Goal: Information Seeking & Learning: Learn about a topic

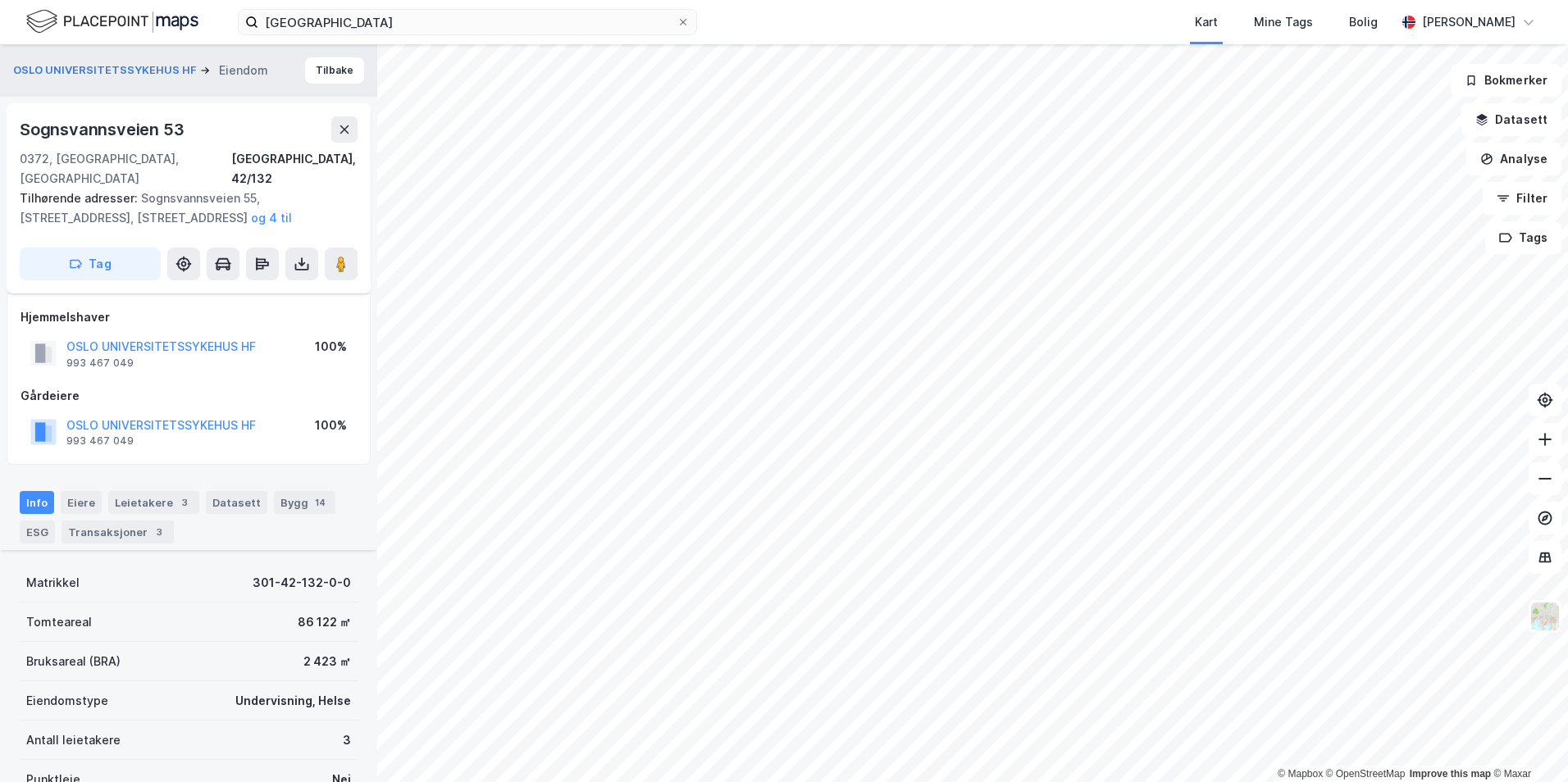
scroll to position [246, 0]
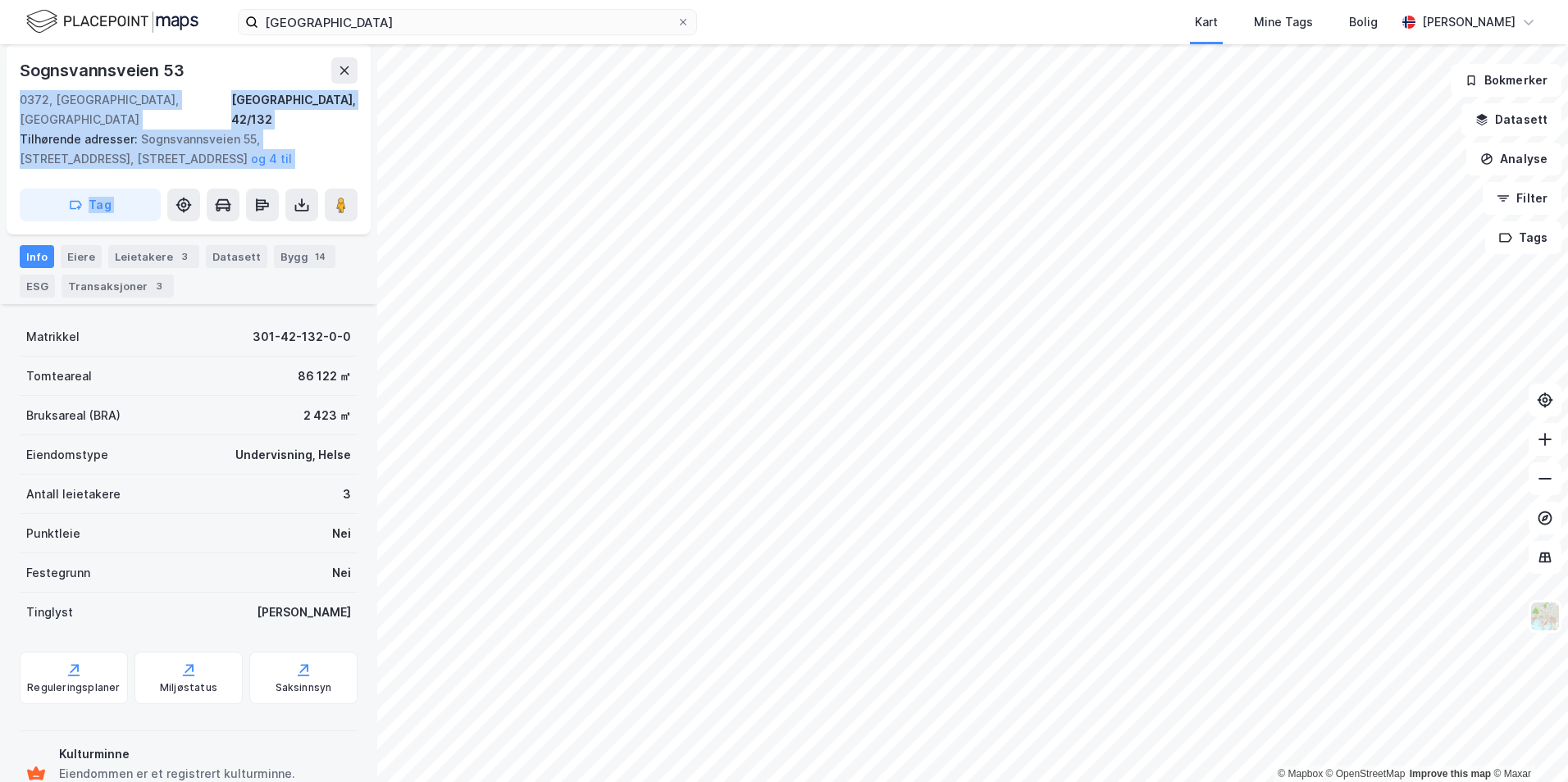
drag, startPoint x: 195, startPoint y: 73, endPoint x: 5, endPoint y: 73, distance: 190.0
click at [5, 73] on div "OSLO UNIVERSITETSSYKEHUS HF Eiendom [GEOGRAPHIC_DATA] 53 0372, [GEOGRAPHIC_DATA…" at bounding box center [188, 413] width 377 height 737
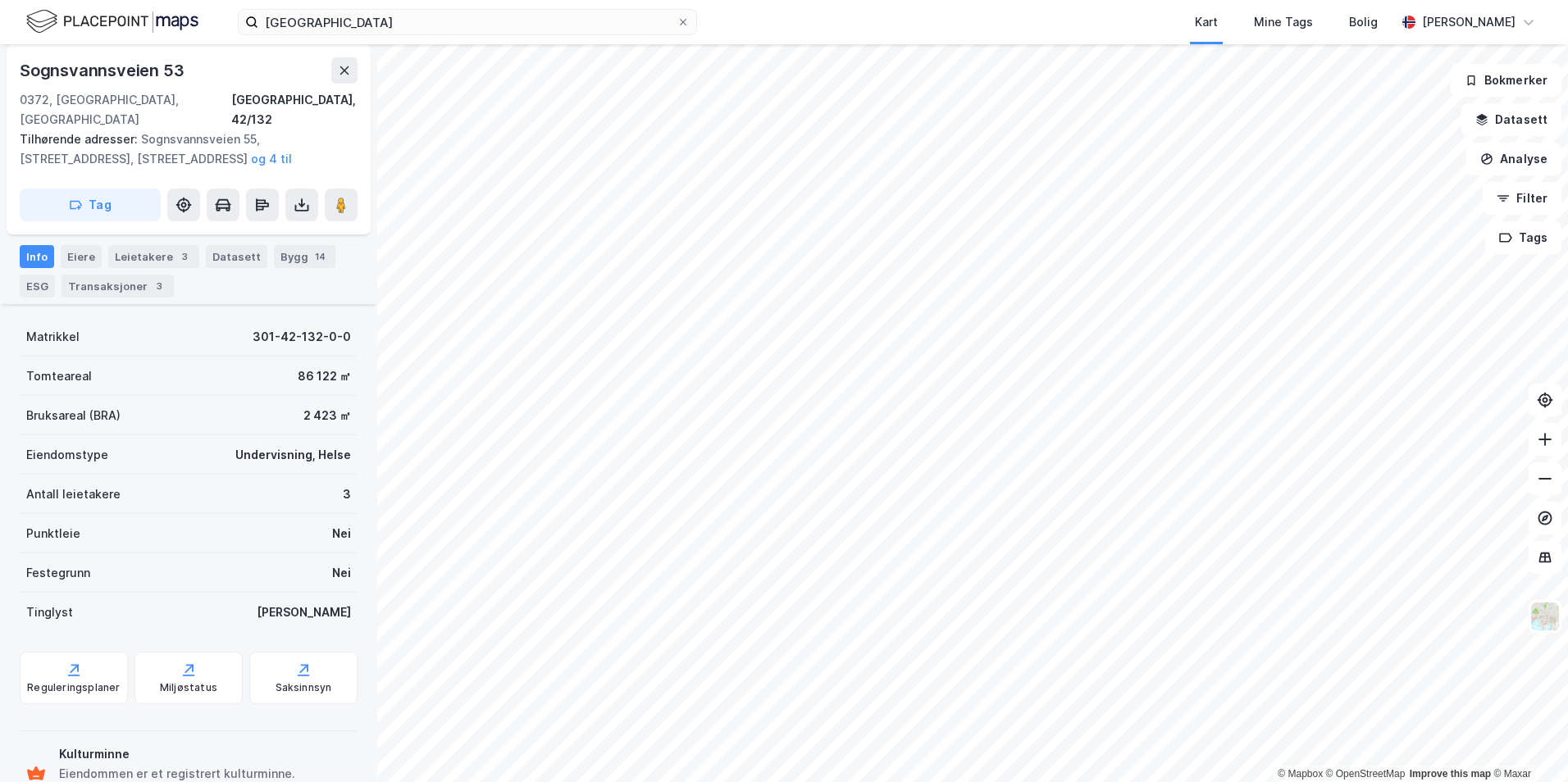
click at [46, 63] on div "Sognsvannsveien 53" at bounding box center [102, 71] width 167 height 26
copy div "Sognsvannsveien 53"
click at [90, 248] on div "Eiere" at bounding box center [80, 256] width 41 height 23
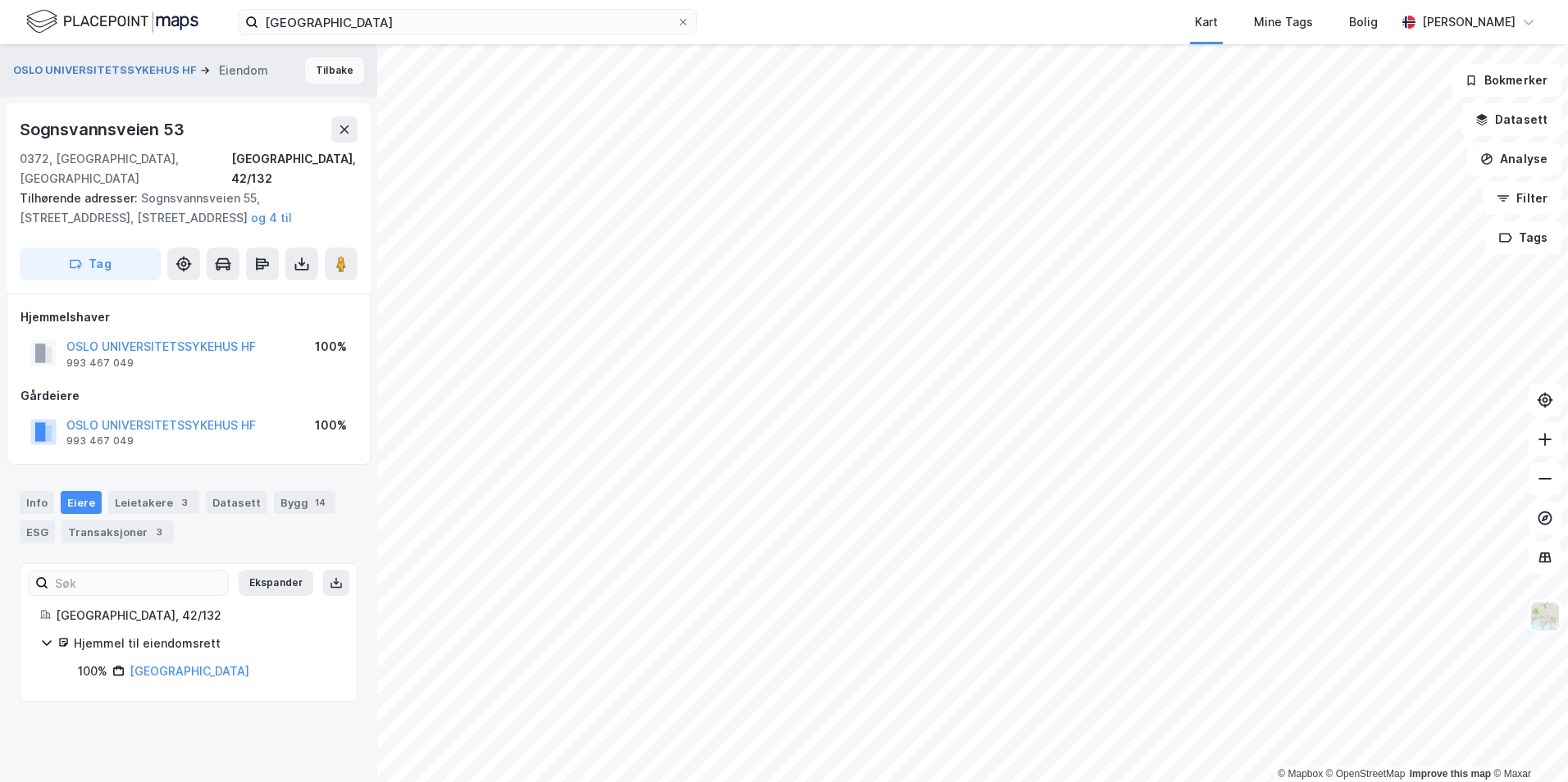
click at [334, 72] on button "Tilbake" at bounding box center [334, 71] width 59 height 26
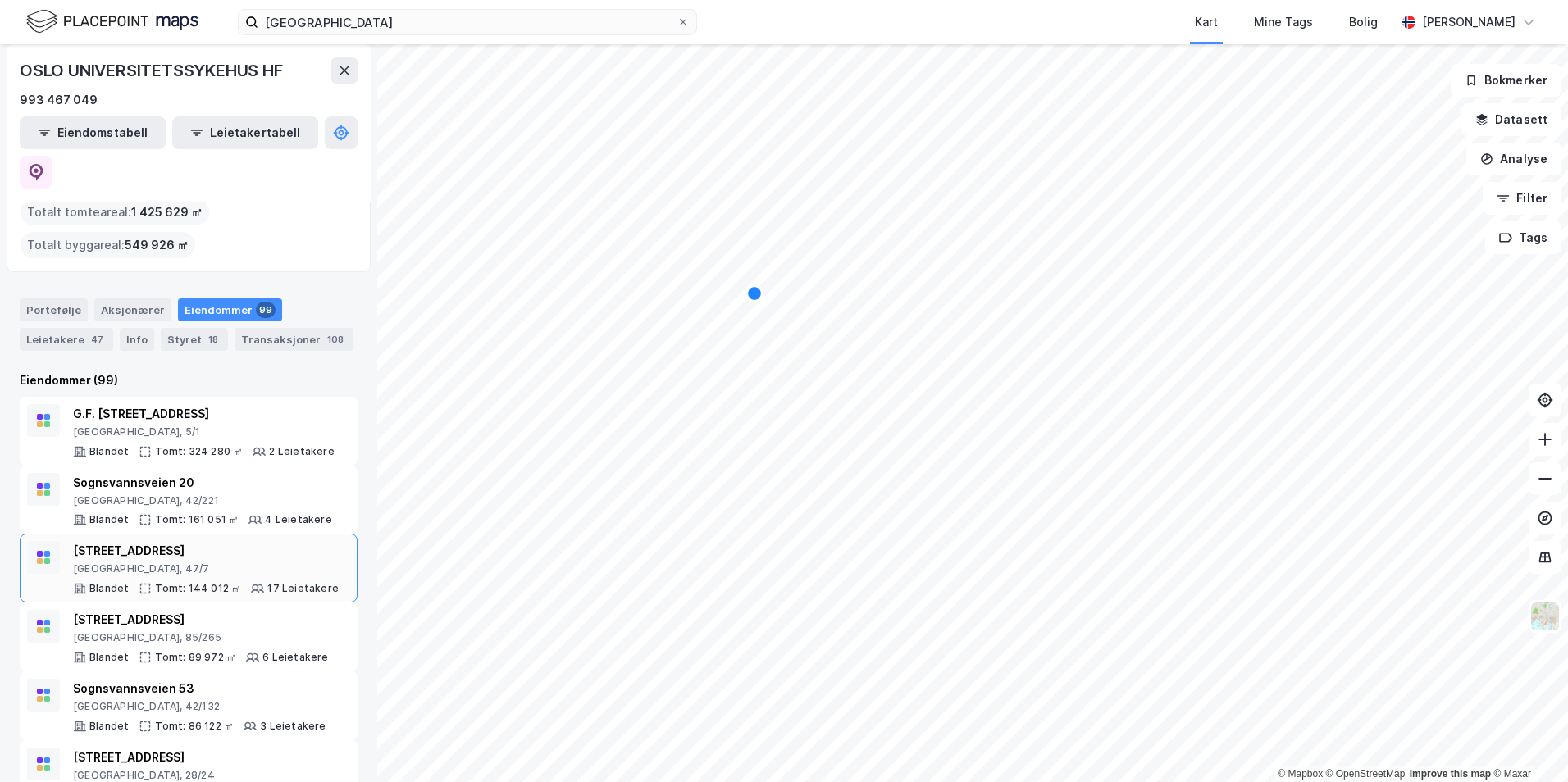
scroll to position [82, 0]
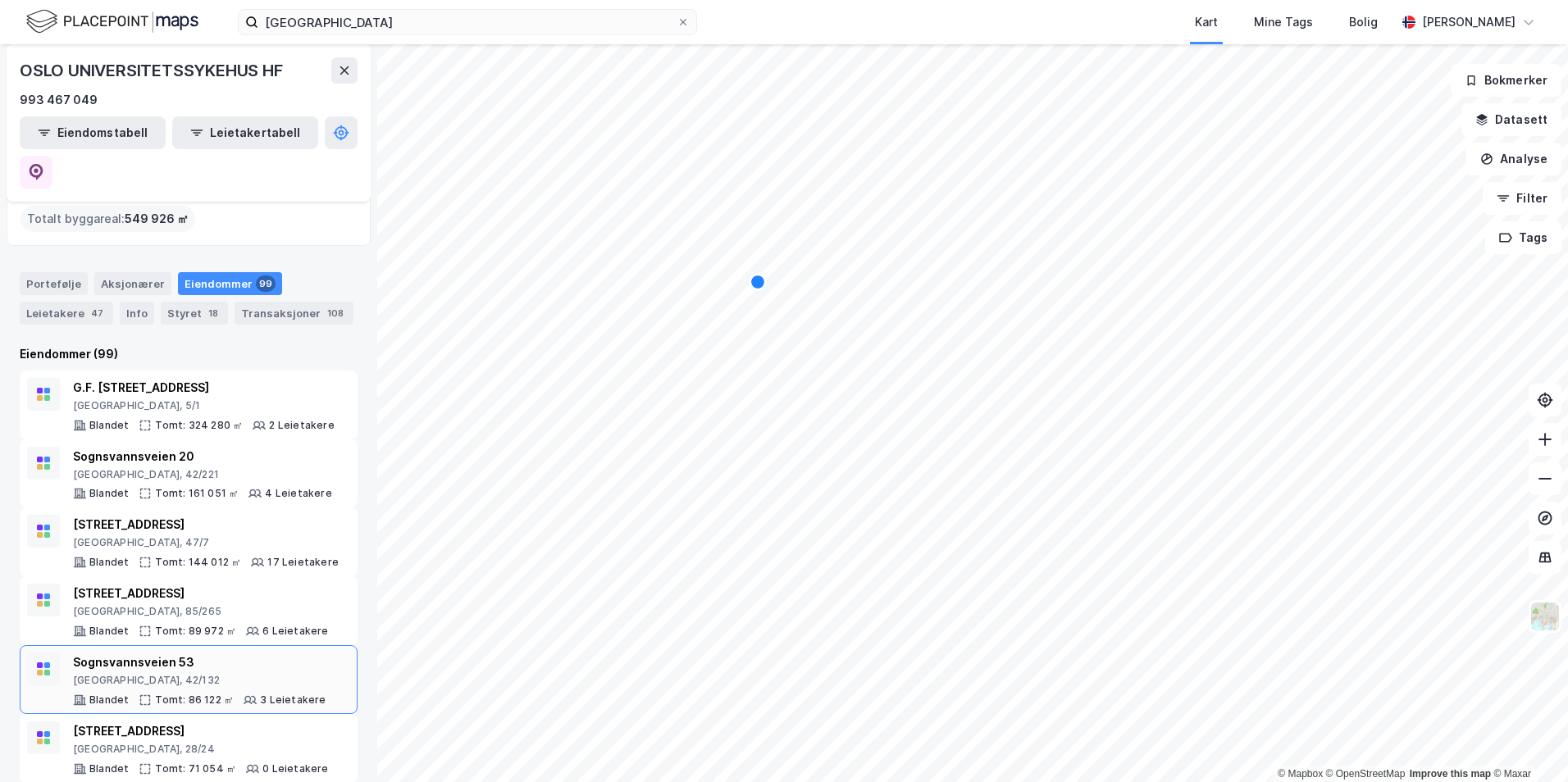
click at [235, 653] on div "Sognsvannsveien 53" at bounding box center [200, 662] width 254 height 19
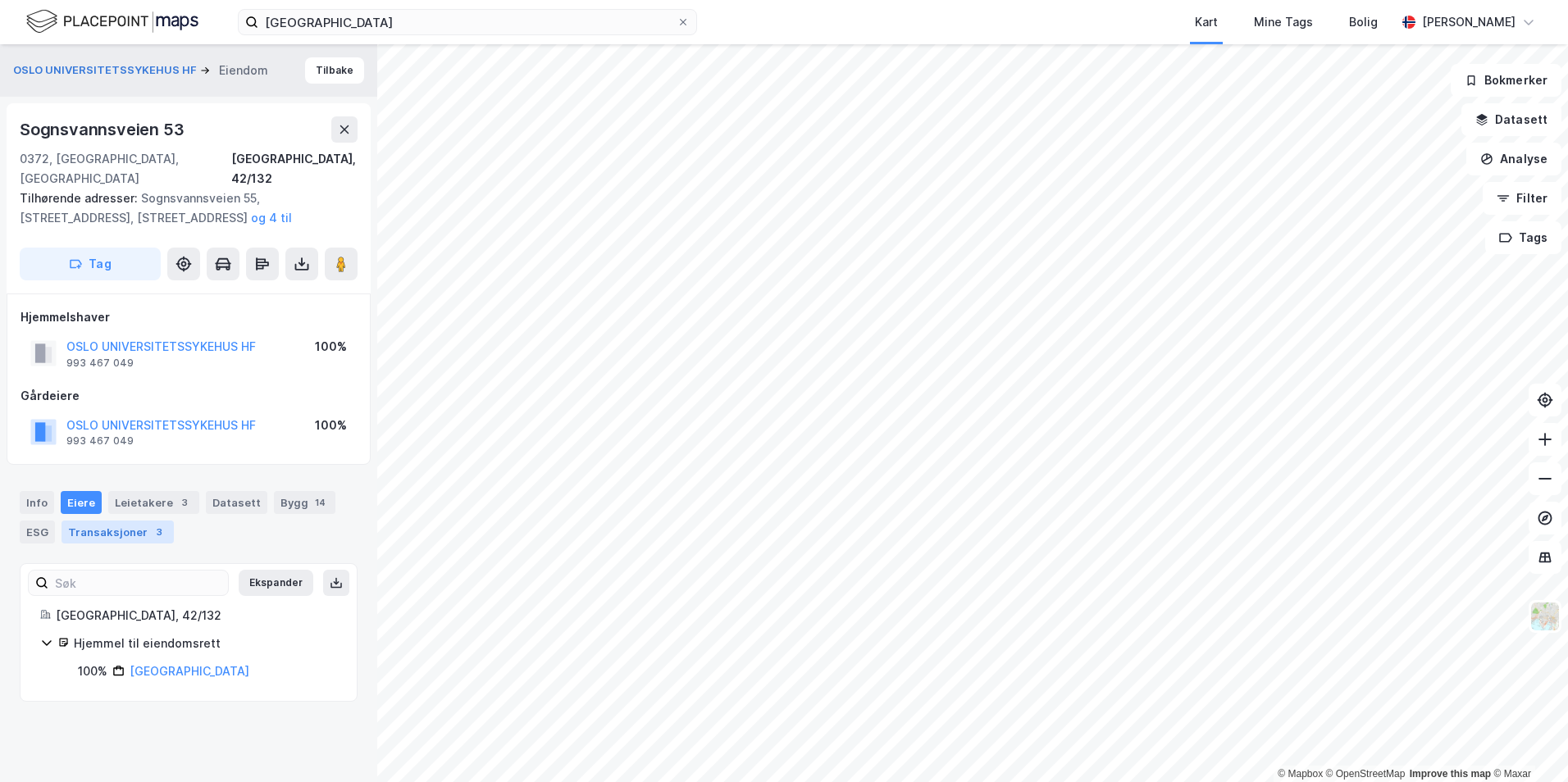
click at [119, 520] on div "Transaksjoner 3" at bounding box center [117, 532] width 112 height 23
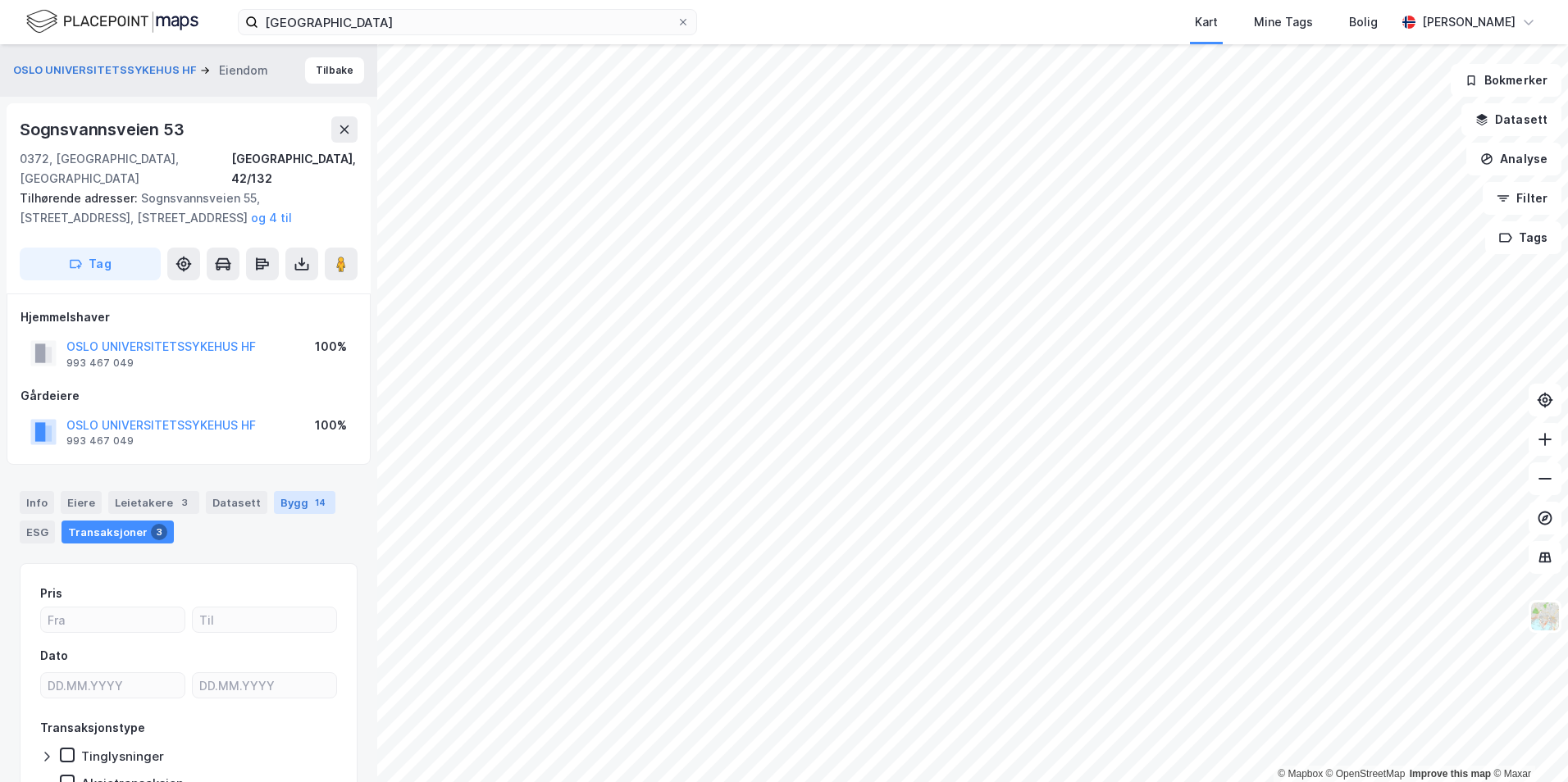
click at [282, 491] on div "Bygg 14" at bounding box center [304, 502] width 61 height 23
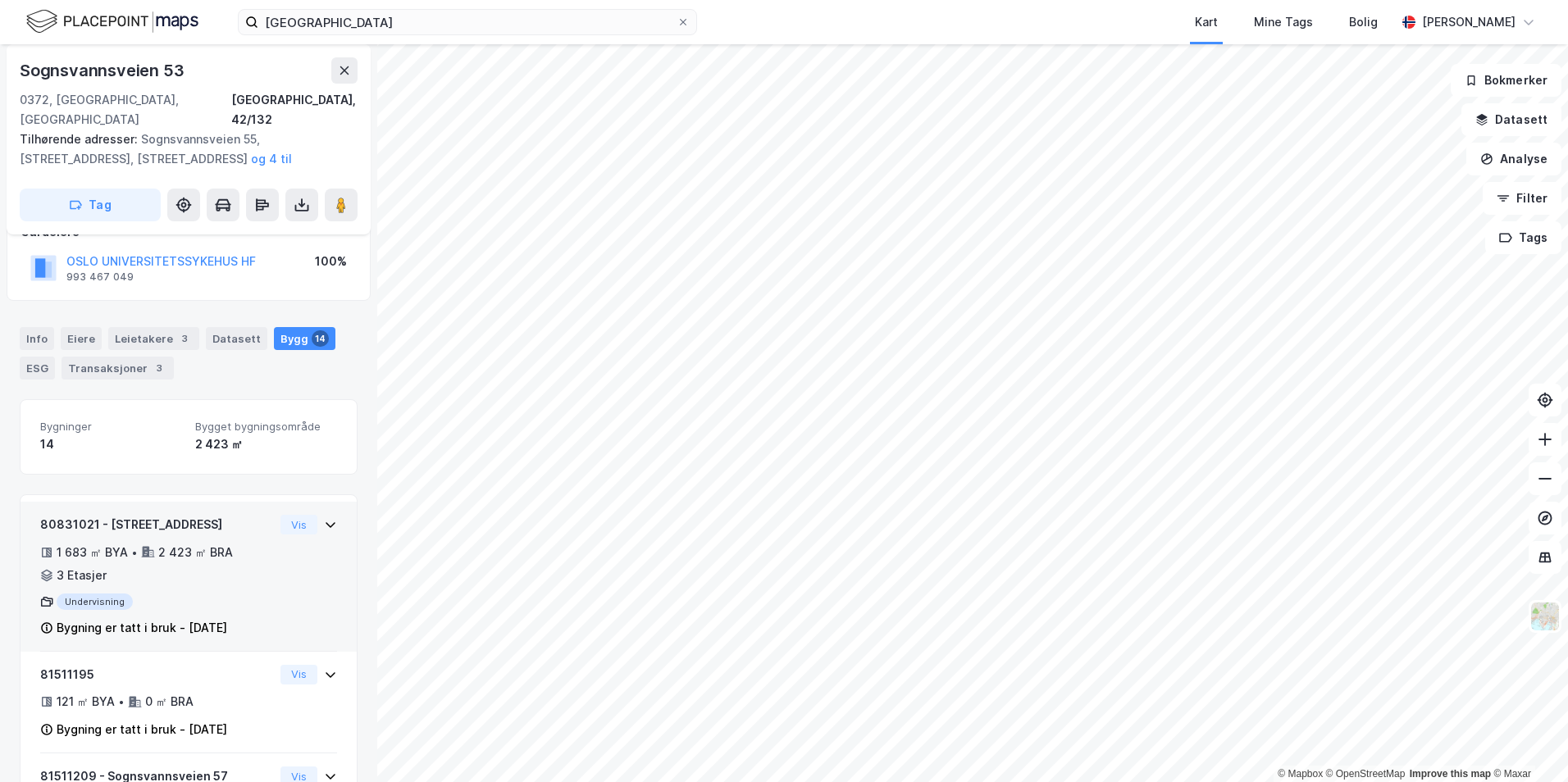
scroll to position [82, 0]
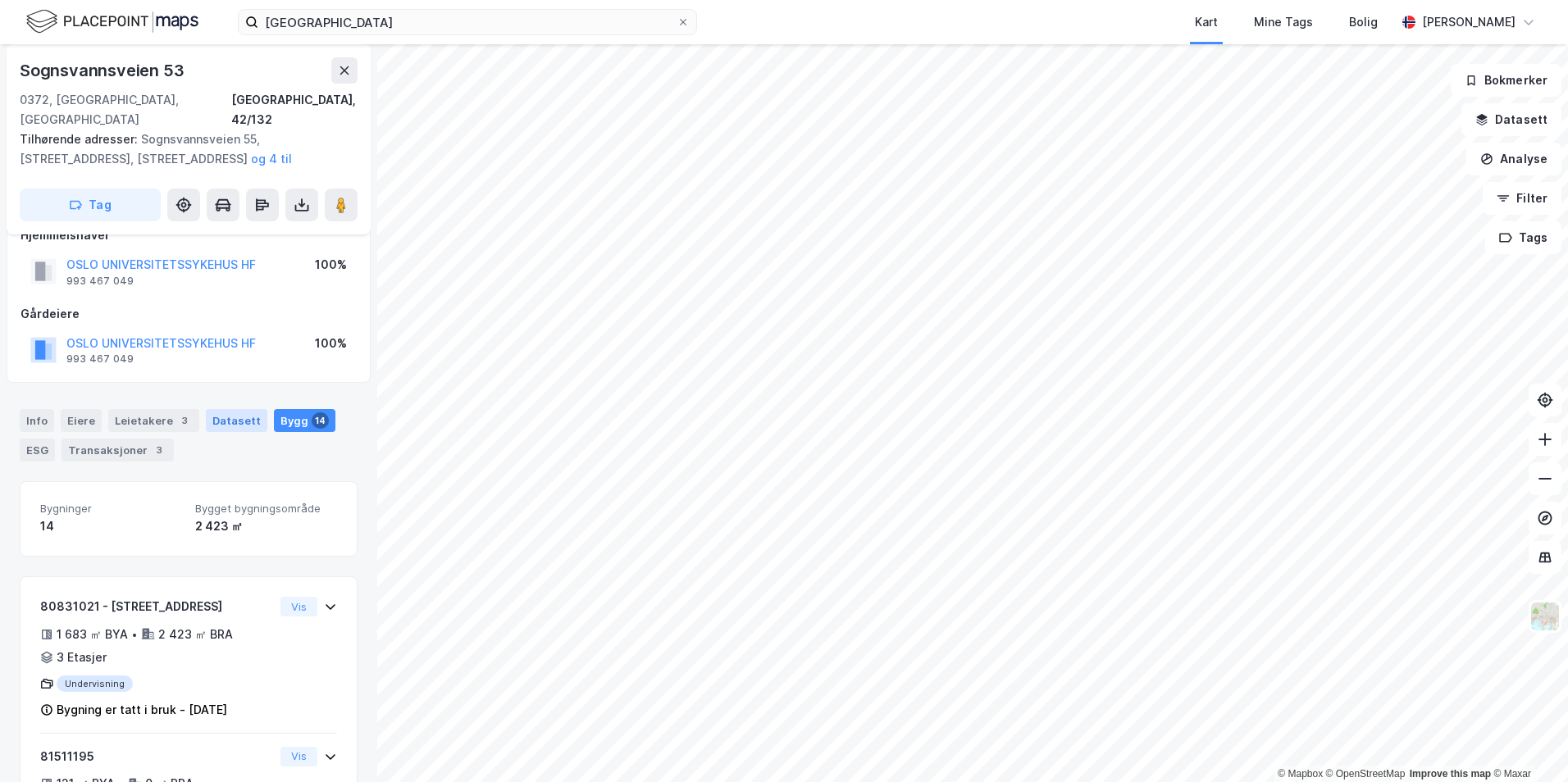
click at [226, 409] on div "Datasett" at bounding box center [236, 421] width 61 height 23
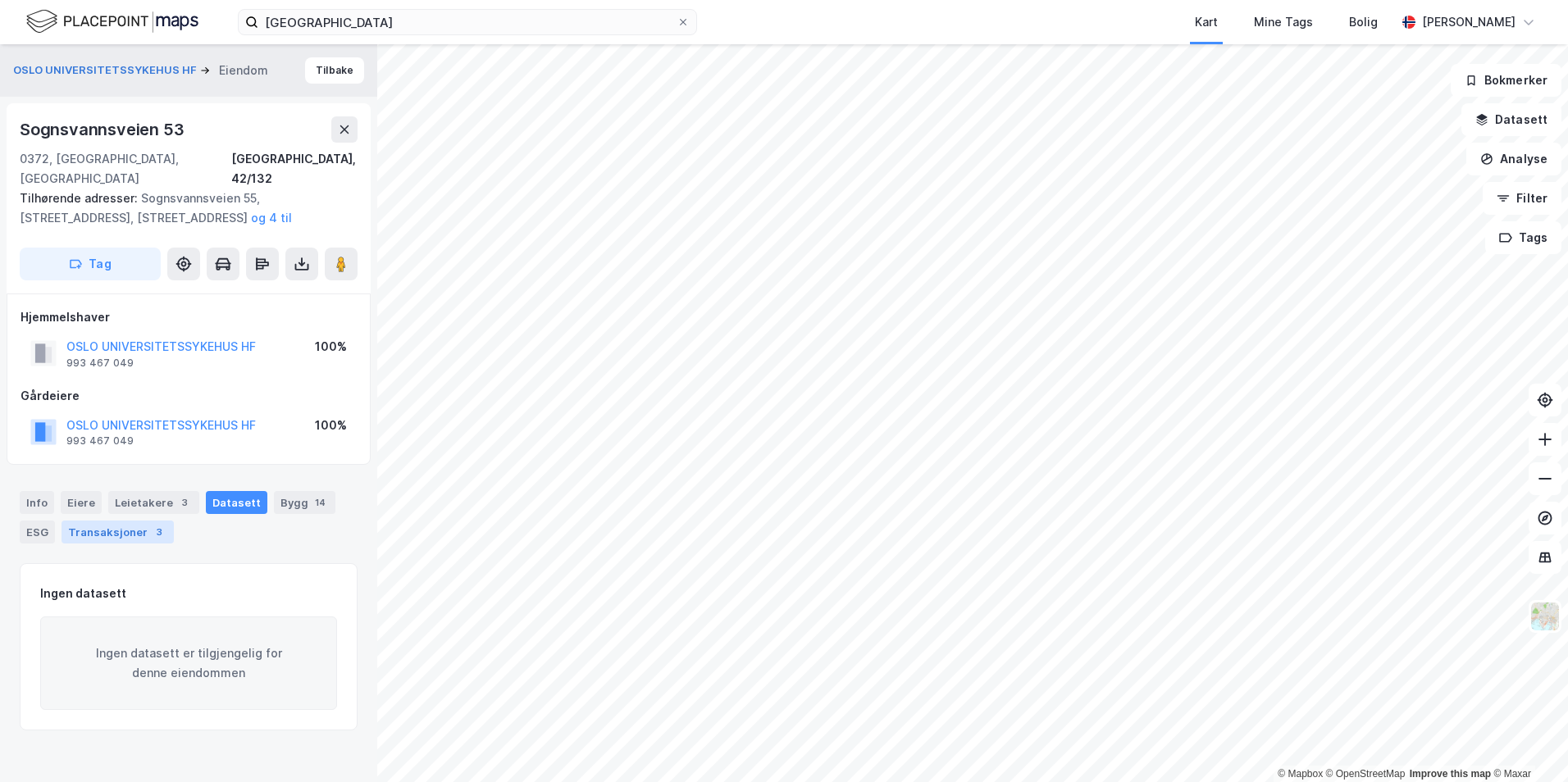
click at [130, 520] on div "Transaksjoner 3" at bounding box center [117, 532] width 112 height 23
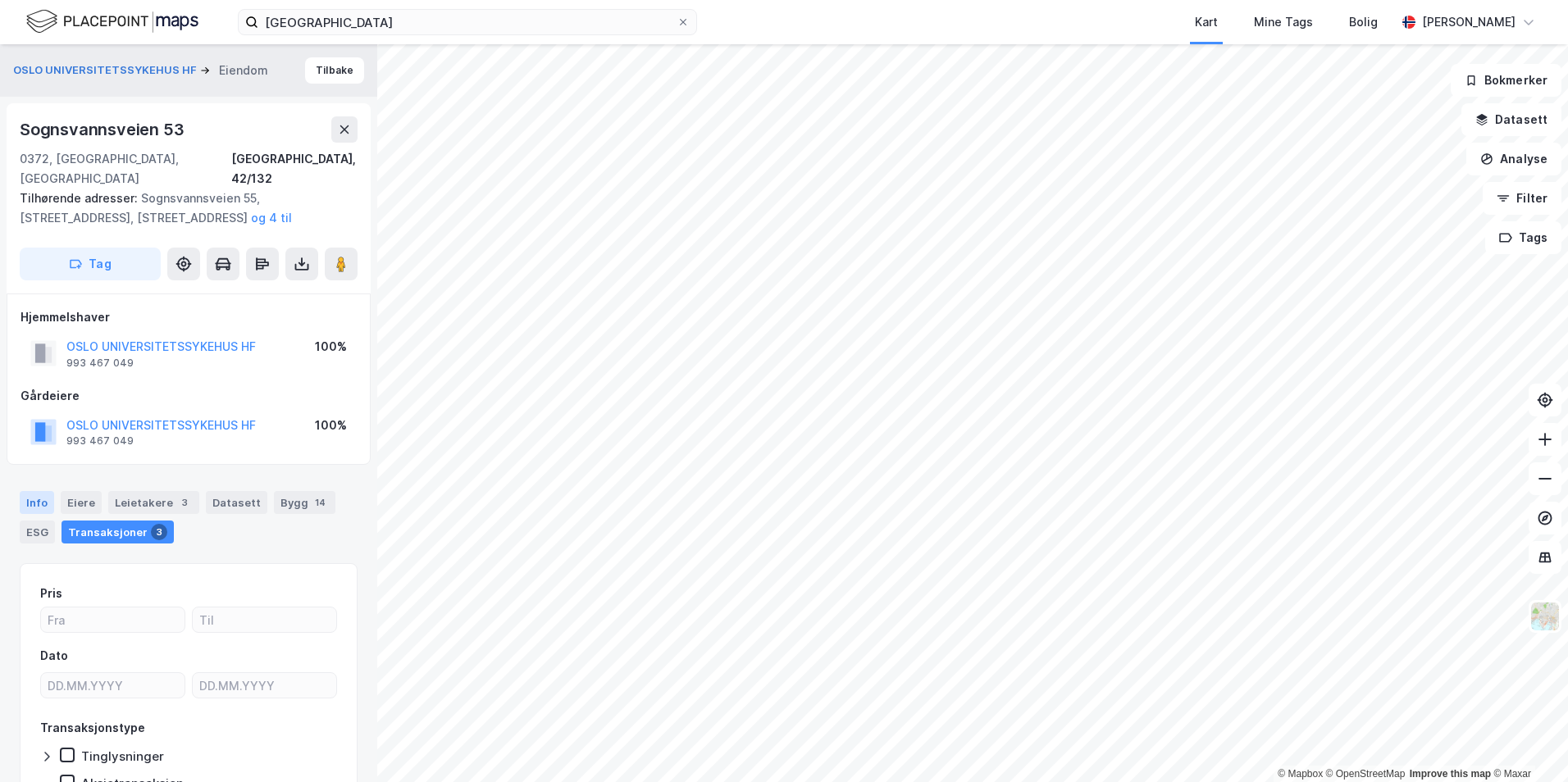
click at [39, 491] on div "Info" at bounding box center [36, 502] width 34 height 23
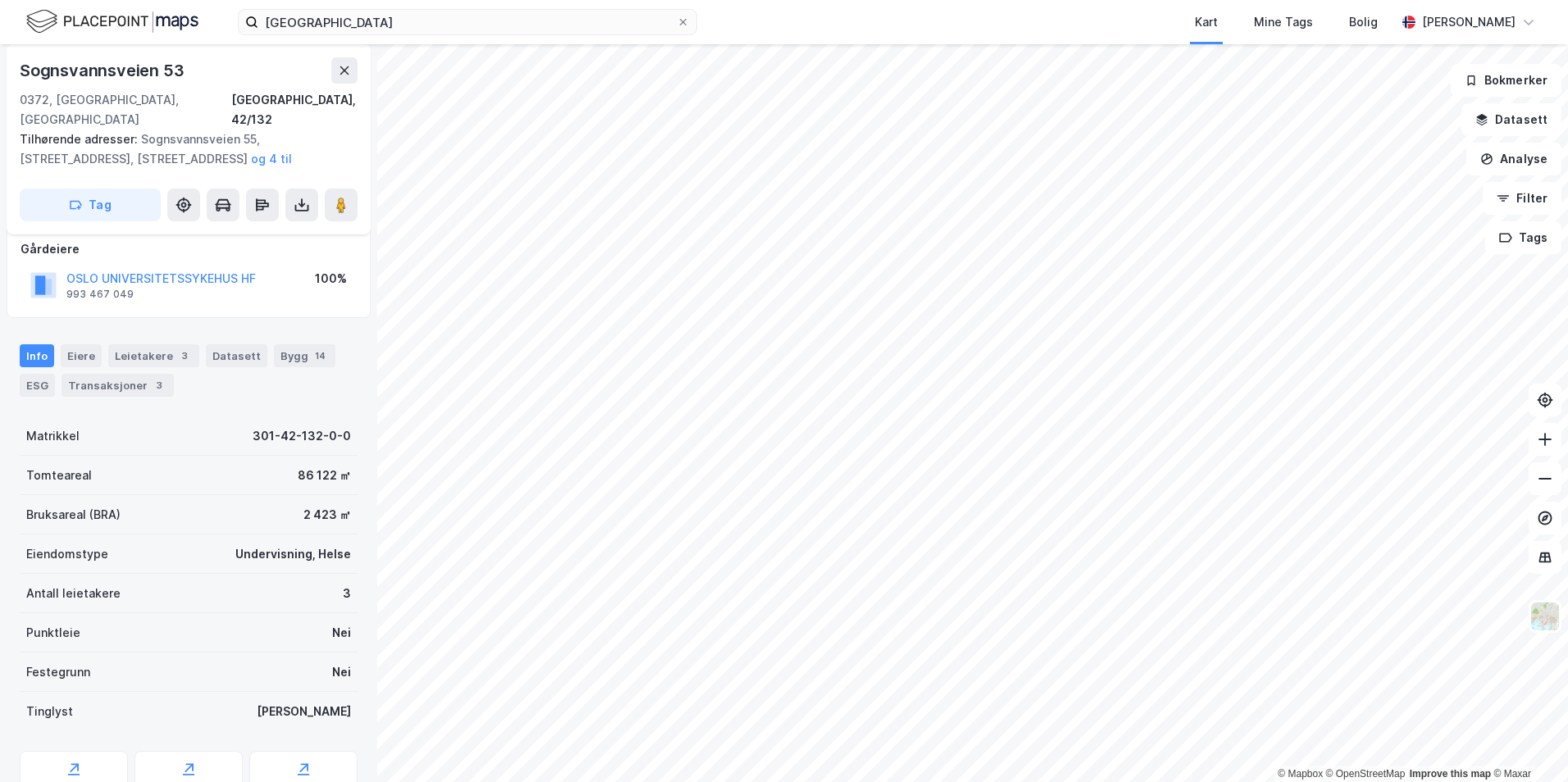
scroll to position [164, 0]
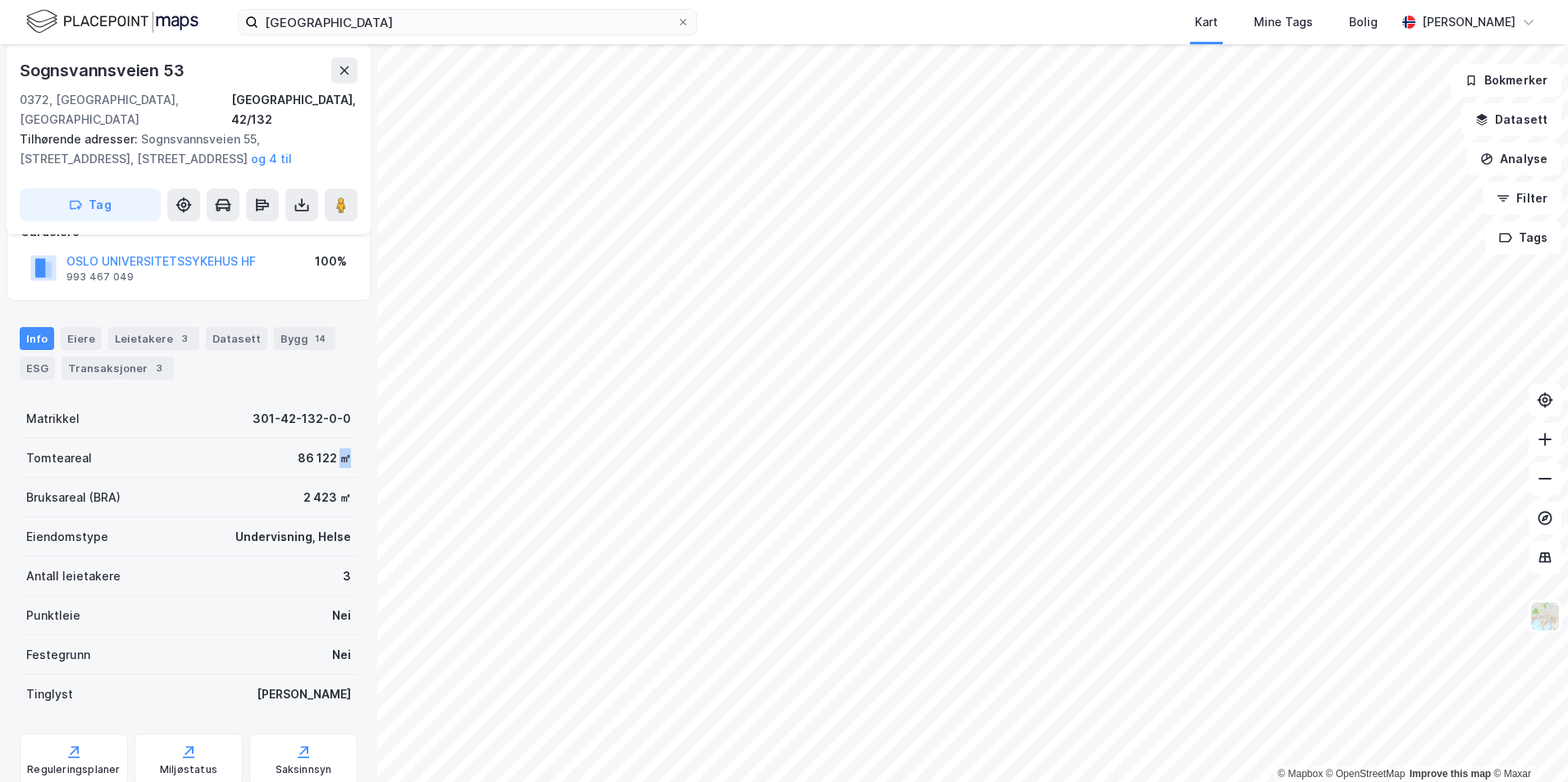
click at [330, 449] on div "86 122 ㎡" at bounding box center [324, 458] width 53 height 19
copy div "㎡"
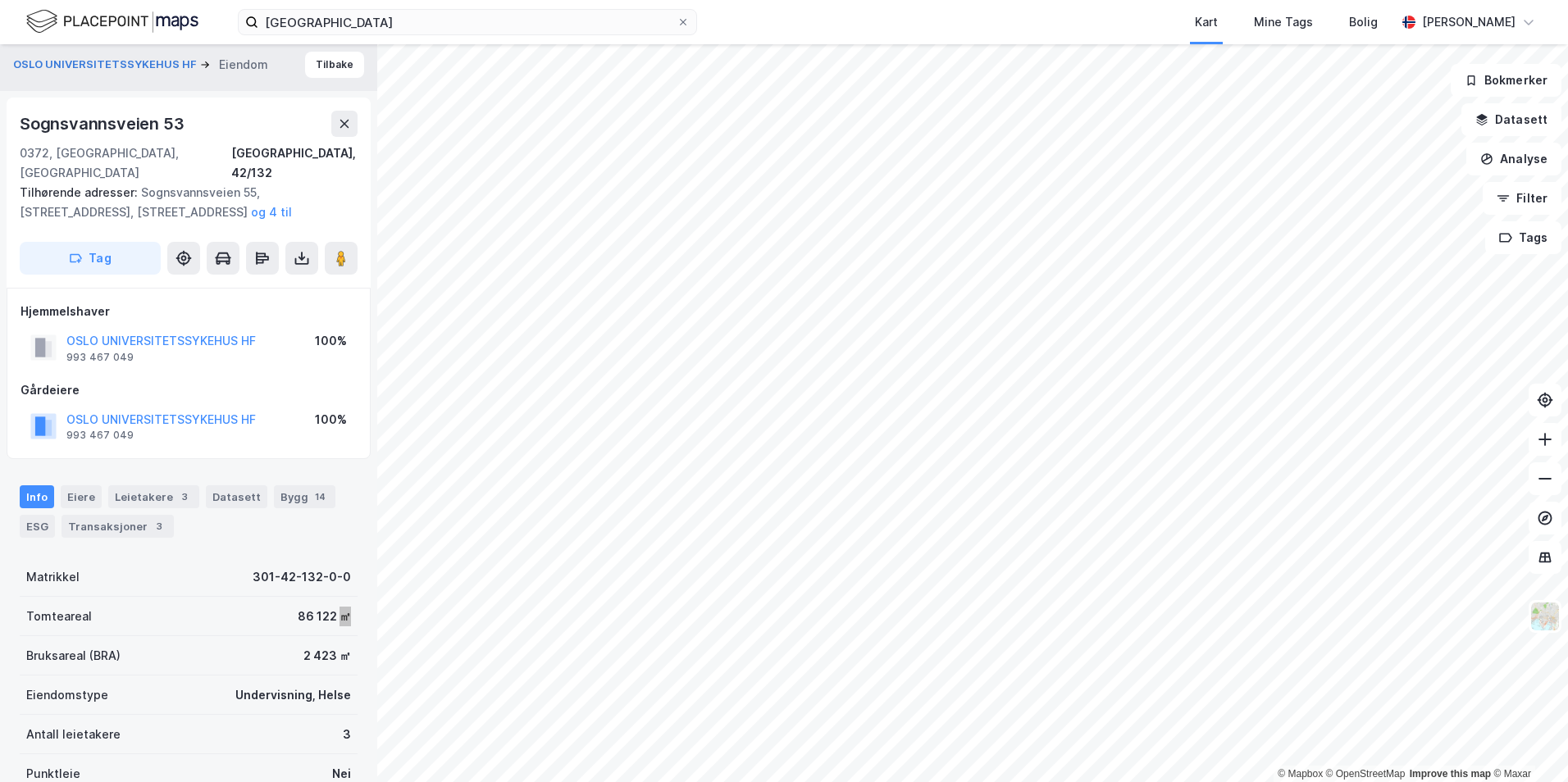
scroll to position [0, 0]
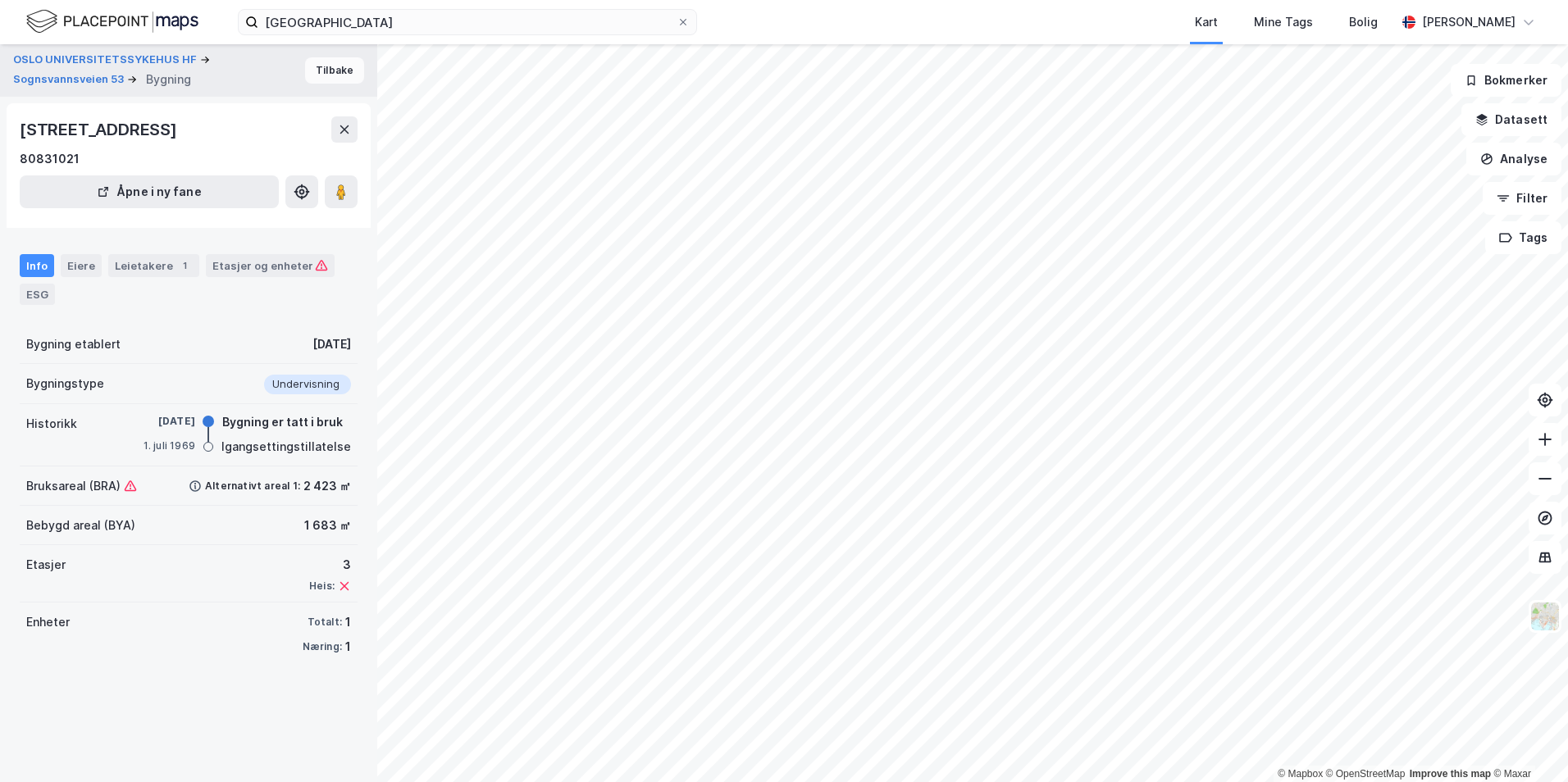
click at [305, 78] on button "Tilbake" at bounding box center [334, 71] width 59 height 26
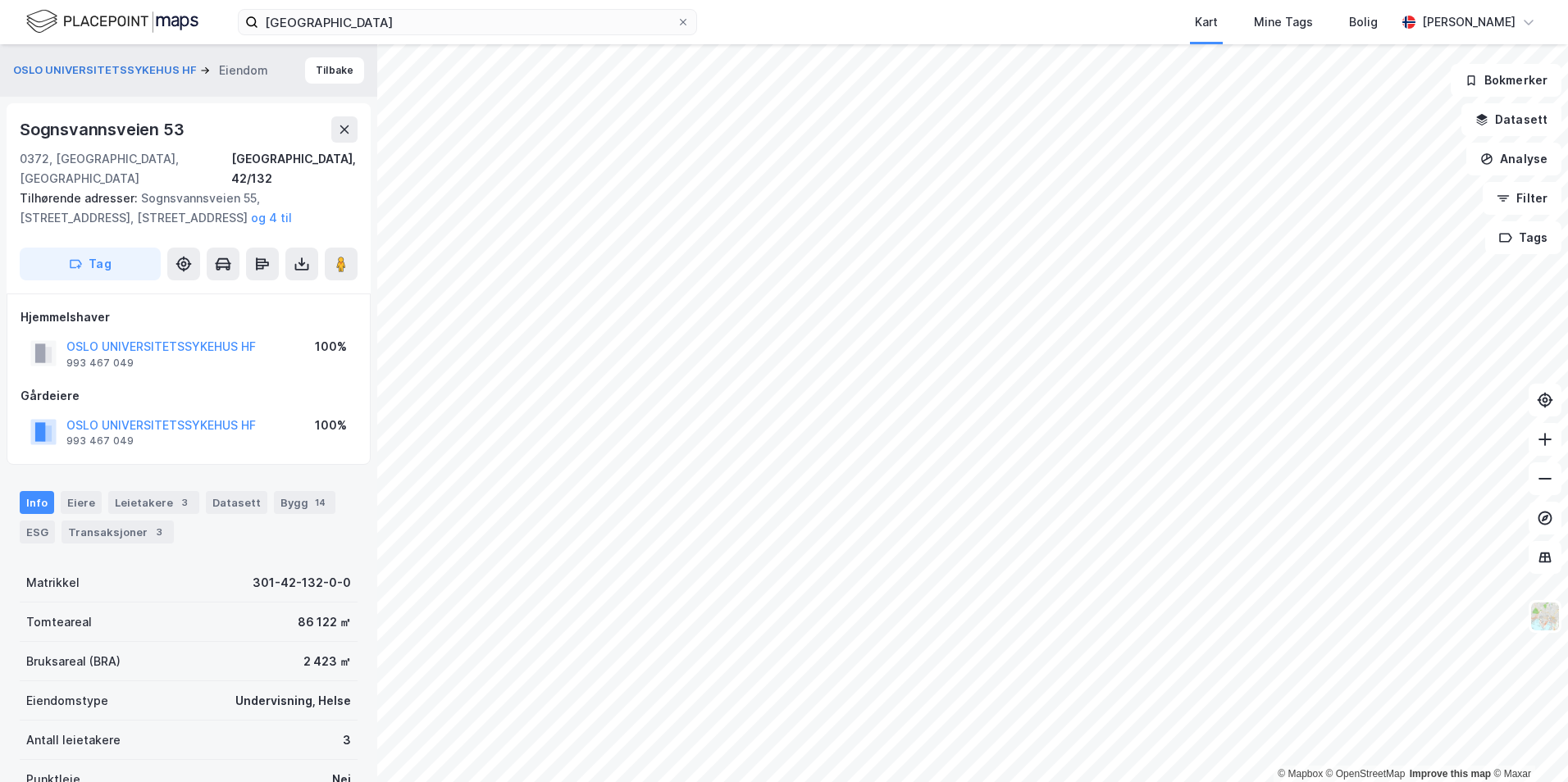
scroll to position [1, 0]
click at [0, 0] on button "og 4 til" at bounding box center [0, 0] width 0 height 0
